Goal: Task Accomplishment & Management: Manage account settings

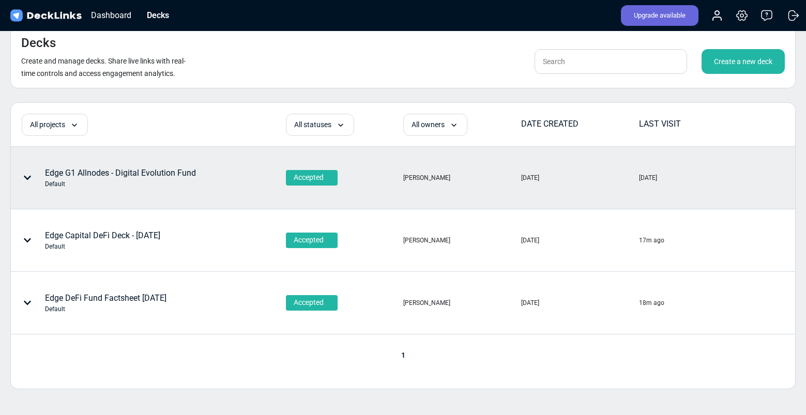
click at [29, 176] on icon at bounding box center [27, 178] width 8 height 8
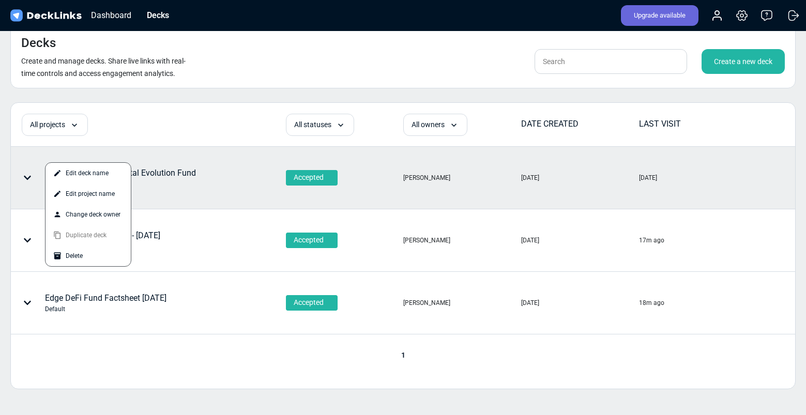
click at [437, 103] on div at bounding box center [403, 207] width 806 height 415
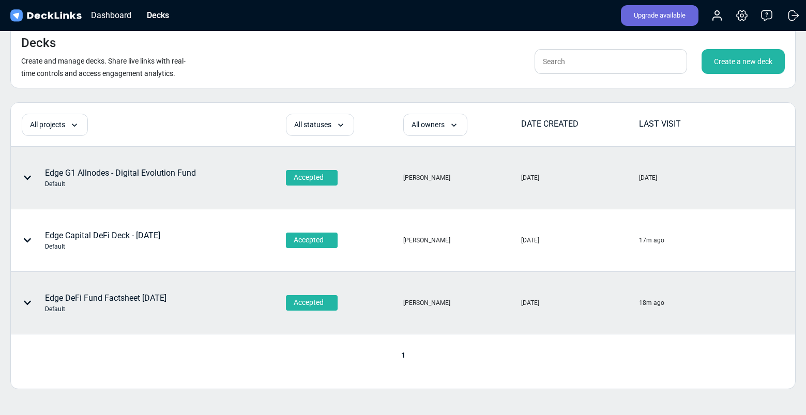
click at [26, 300] on icon at bounding box center [27, 303] width 8 height 8
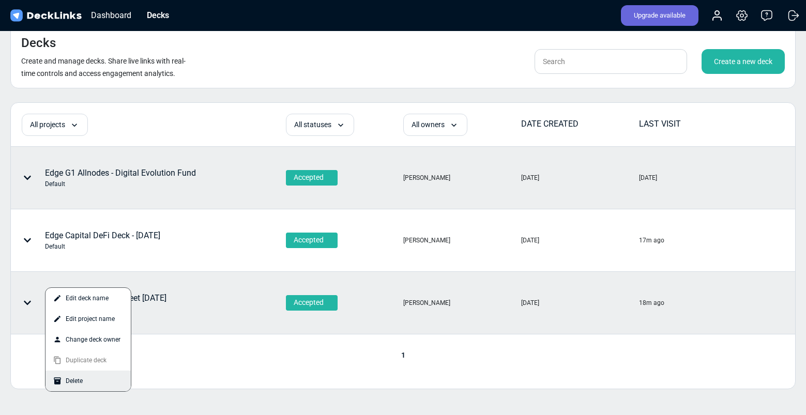
click at [83, 382] on div "Delete" at bounding box center [87, 381] width 85 height 21
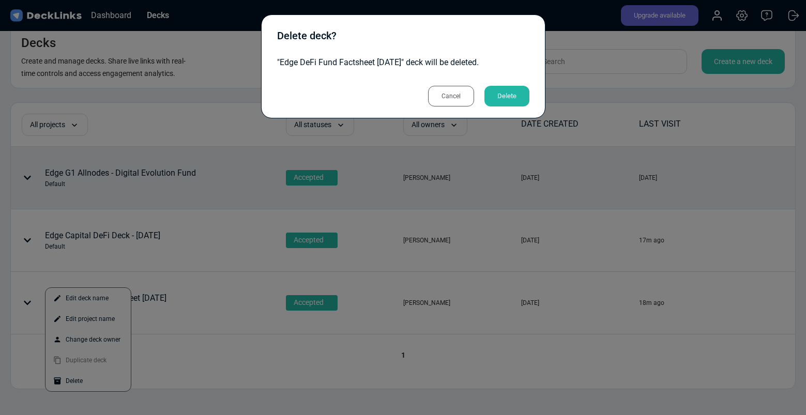
click at [494, 90] on div "Delete" at bounding box center [506, 96] width 45 height 21
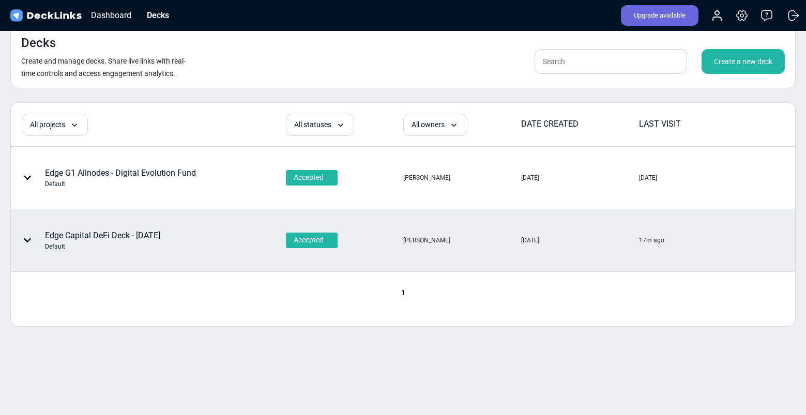
click at [28, 240] on icon at bounding box center [27, 240] width 7 height 4
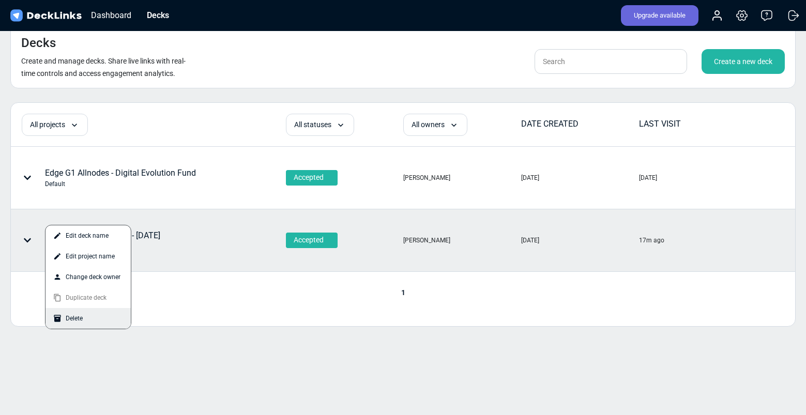
click at [71, 320] on div "Delete" at bounding box center [87, 318] width 85 height 21
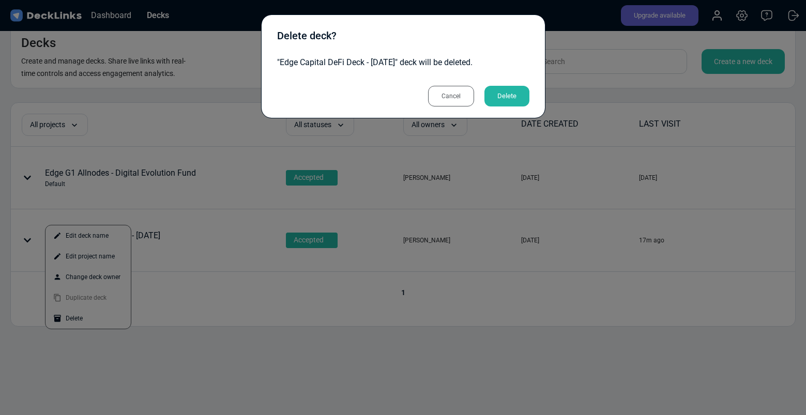
click at [515, 91] on div "Delete" at bounding box center [506, 96] width 45 height 21
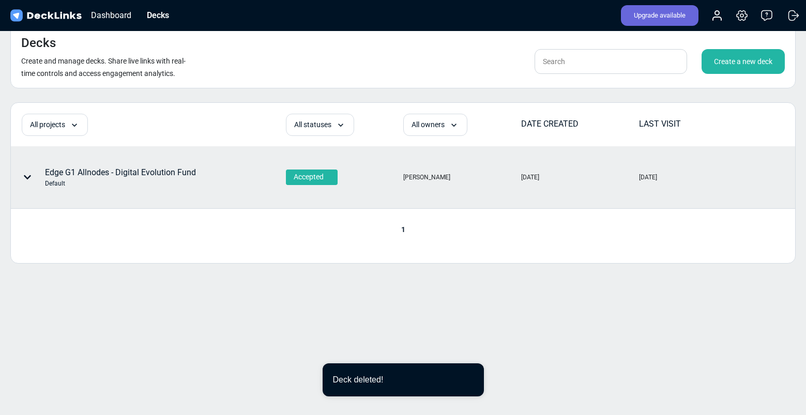
click at [32, 179] on div at bounding box center [29, 177] width 31 height 31
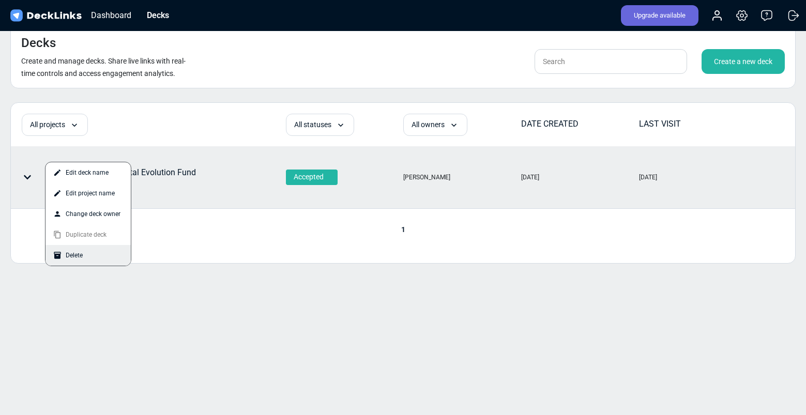
click at [99, 255] on div "Delete" at bounding box center [87, 255] width 85 height 21
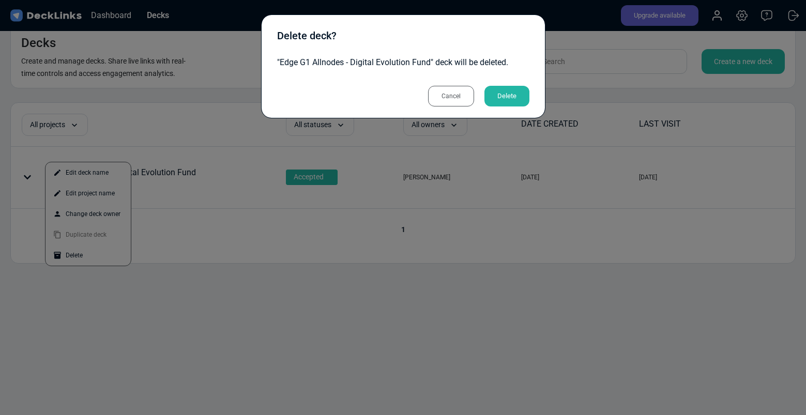
click at [503, 86] on div "Delete" at bounding box center [506, 96] width 45 height 21
